Goal: Task Accomplishment & Management: Use online tool/utility

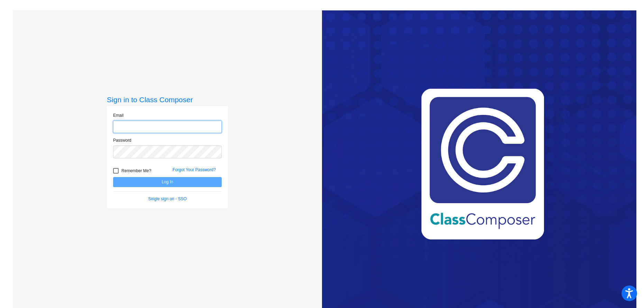
type input "[EMAIL_ADDRESS][PERSON_NAME][DOMAIN_NAME]"
click at [152, 183] on button "Log In" at bounding box center [167, 182] width 109 height 10
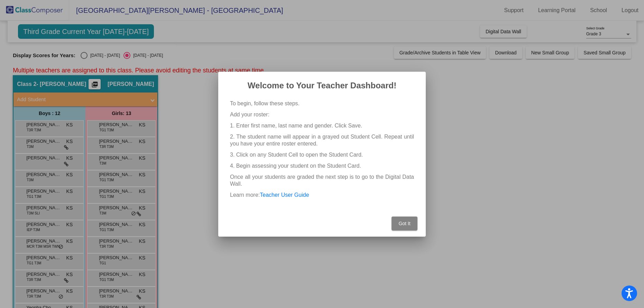
click at [406, 223] on span "Got It" at bounding box center [405, 223] width 12 height 6
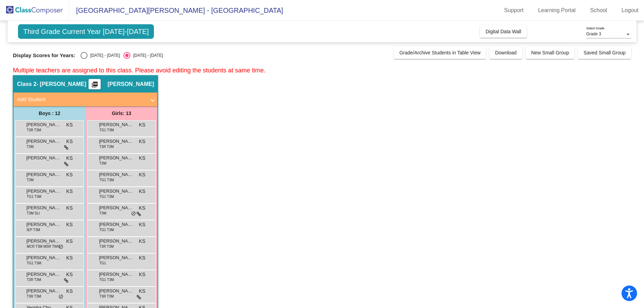
click at [612, 31] on div "Grade 3 Select Grade" at bounding box center [608, 33] width 45 height 12
click at [599, 47] on span "Grade 4" at bounding box center [608, 46] width 45 height 12
